Goal: Information Seeking & Learning: Learn about a topic

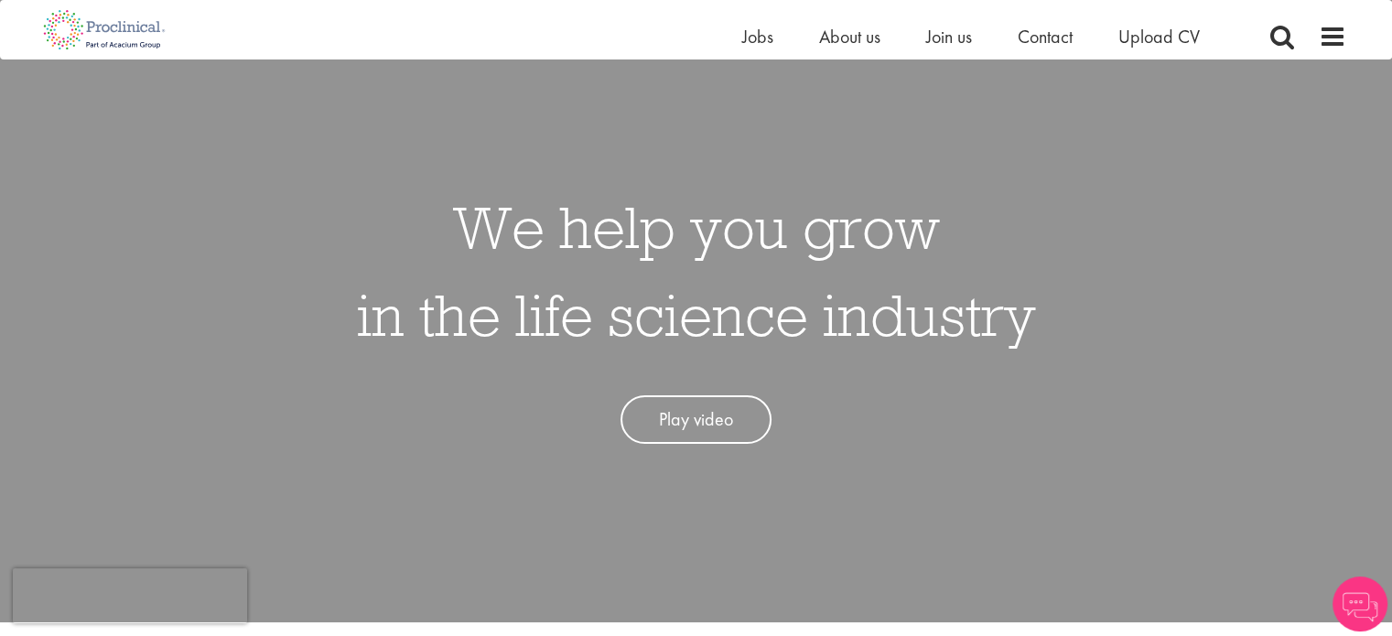
click at [771, 38] on ul "Home Jobs About us Join us Contact Upload CV" at bounding box center [993, 36] width 503 height 27
click at [769, 42] on span "Jobs" at bounding box center [757, 37] width 31 height 24
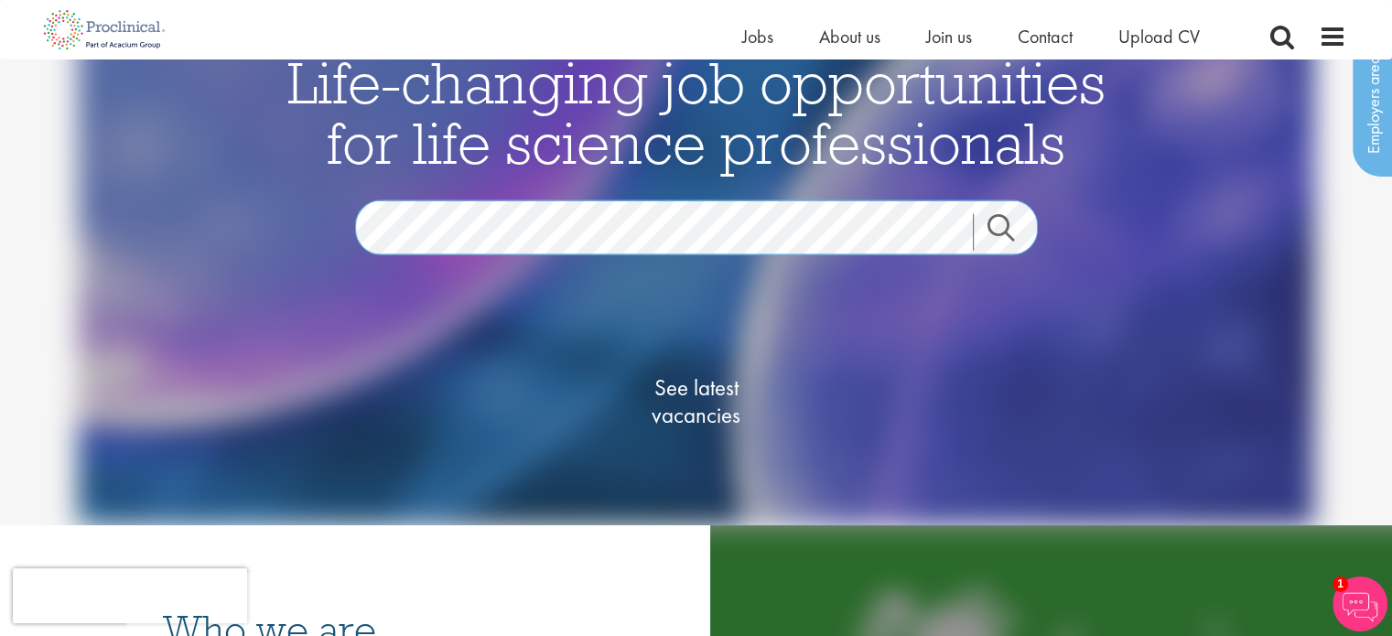
scroll to position [80, 0]
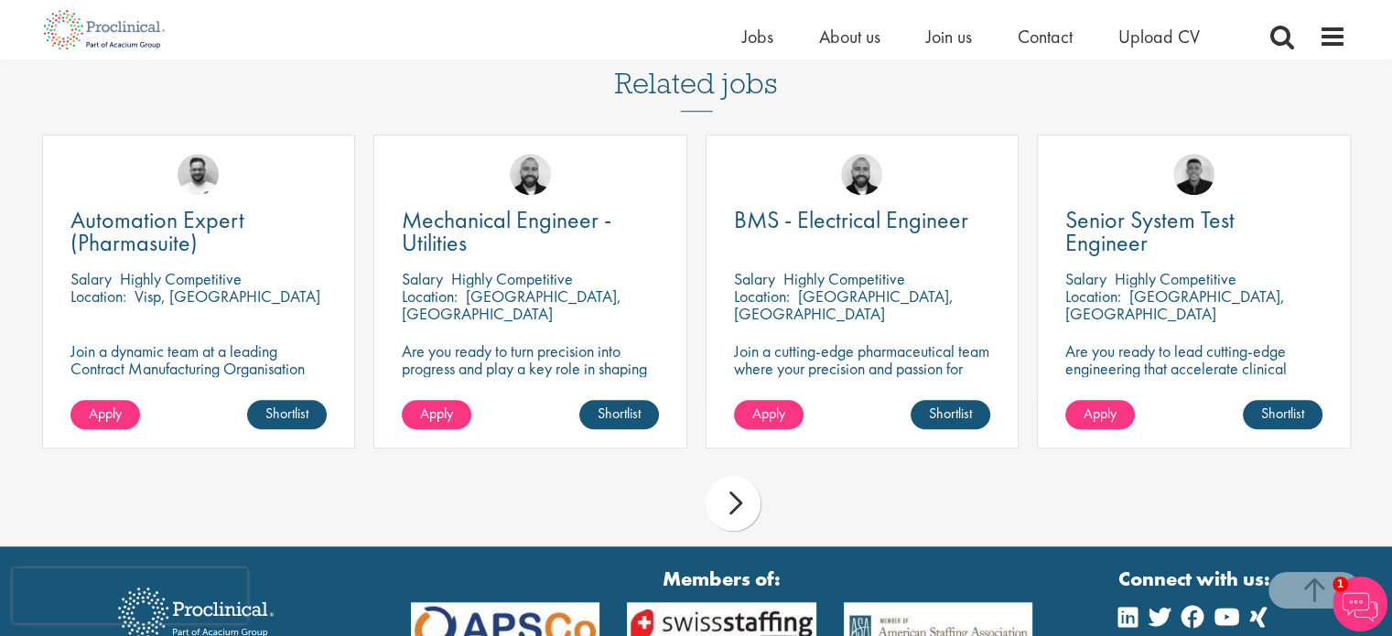
scroll to position [1541, 0]
